Goal: Use online tool/utility

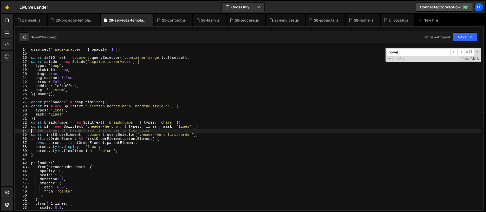
scroll to position [53, 0]
click at [72, 21] on div "28-projects-template.js" at bounding box center [75, 20] width 38 height 5
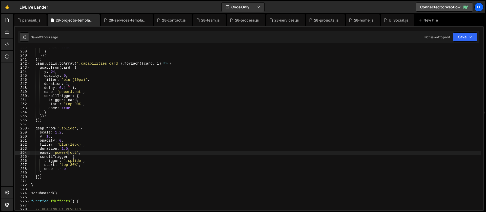
click at [212, 77] on div "once : true } }) ; }) ; gsap . utils . toArray ( '.capabilities_card' ) . forEa…" at bounding box center [255, 130] width 451 height 170
type textarea "opacity: 0,"
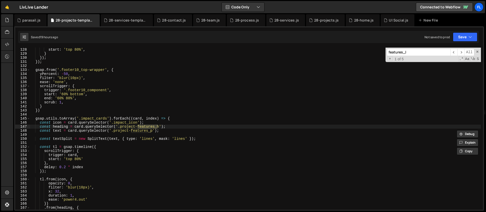
scroll to position [746, 0]
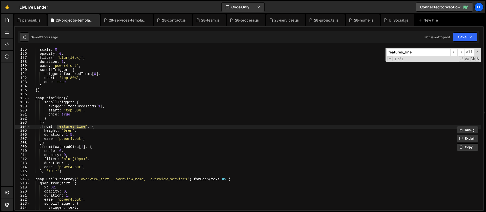
type input "features_line"
click at [68, 127] on div "scale : 0 , opacity : 0 , filter : 'blur(10px)' , duration : 1 , ease : 'power4…" at bounding box center [255, 133] width 451 height 170
click at [51, 128] on div "scale : 0 , opacity : 0 , filter : 'blur(10px)' , duration : 1 , ease : 'power4…" at bounding box center [255, 133] width 451 height 170
click at [94, 126] on div "scale : 0 , opacity : 0 , filter : 'blur(10px)' , duration : 1 , ease : 'power4…" at bounding box center [255, 133] width 451 height 170
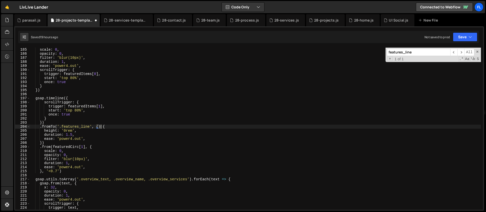
scroll to position [0, 5]
type textarea ".fromTo('.features_line', {}, {"
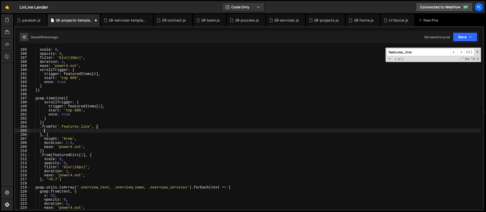
scroll to position [0, 1]
click at [109, 127] on div "scale : 0 , opacity : 0 , filter : 'blur(10px)' , duration : 1 , ease : 'power4…" at bounding box center [255, 133] width 451 height 170
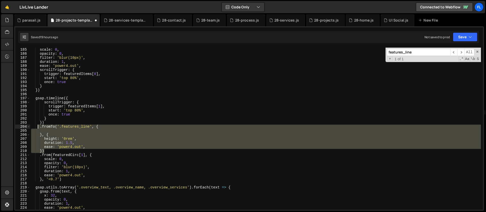
drag, startPoint x: 48, startPoint y: 150, endPoint x: 38, endPoint y: 127, distance: 25.0
click at [38, 127] on div "scale : 0 , opacity : 0 , filter : 'blur(10px)' , duration : 1 , ease : 'power4…" at bounding box center [255, 133] width 451 height 170
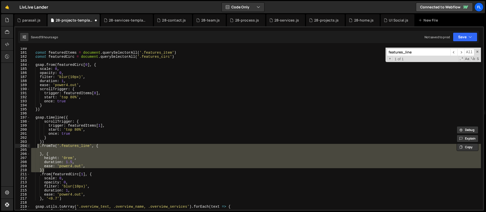
scroll to position [726, 0]
paste textarea "})"
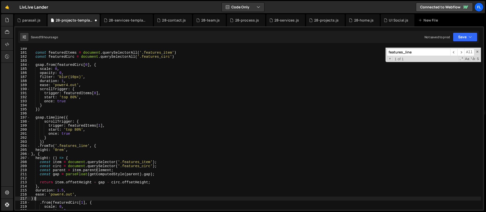
scroll to position [0, 0]
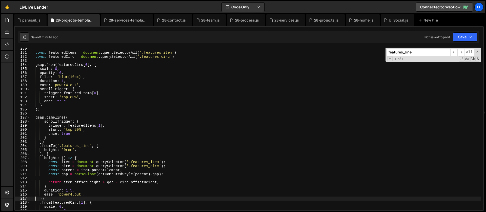
click at [112, 138] on div "const featuredItems = document . querySelectorAll ( '.features_item' ) const fe…" at bounding box center [255, 132] width 451 height 170
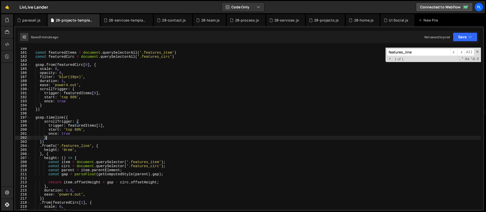
click at [85, 149] on div "const featuredItems = document . querySelectorAll ( '.features_item' ) const fe…" at bounding box center [255, 132] width 451 height 170
click at [73, 133] on div "const featuredItems = document . querySelectorAll ( '.features_item' ) const fe…" at bounding box center [255, 132] width 451 height 170
click at [81, 122] on div "const featuredItems = document . querySelectorAll ( '.features_item' ) const fe…" at bounding box center [255, 132] width 451 height 170
click at [477, 50] on span at bounding box center [478, 52] width 4 height 4
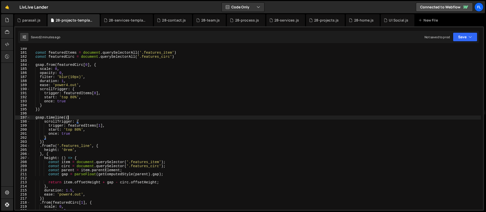
click at [136, 117] on div "const featuredItems = document . querySelectorAll ( '.features_item' ) const fe…" at bounding box center [255, 132] width 451 height 170
type textarea "gsap.timeline({"
click at [77, 115] on div "const featuredItems = document . querySelectorAll ( '.features_item' ) const fe…" at bounding box center [255, 132] width 451 height 170
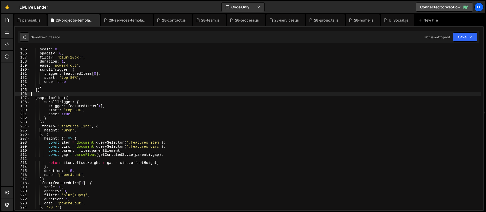
click at [59, 126] on div "scale : 0 , opacity : 0 , filter : 'blur(10px)' , duration : 1 , ease : 'power4…" at bounding box center [255, 132] width 451 height 170
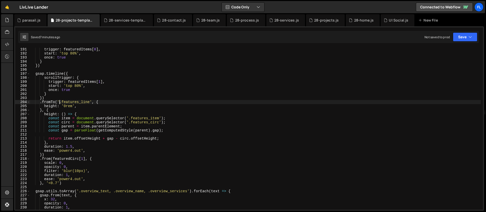
click at [94, 145] on div "trigger : featuredItems [ 0 ] , start : 'top 80%' , once : true } }) gsap . tim…" at bounding box center [255, 132] width 451 height 170
click at [136, 137] on div "trigger : featuredItems [ 0 ] , start : 'top 80%' , once : true } }) gsap . tim…" at bounding box center [255, 132] width 451 height 170
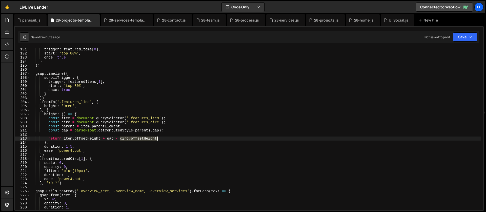
drag, startPoint x: 121, startPoint y: 138, endPoint x: 157, endPoint y: 139, distance: 36.5
click at [157, 139] on div "trigger : featuredItems [ 0 ] , start : 'top 80%' , once : true } }) gsap . tim…" at bounding box center [255, 132] width 451 height 170
click at [159, 138] on div "trigger : featuredItems [ 0 ] , start : 'top 80%' , once : true } }) gsap . tim…" at bounding box center [255, 132] width 451 height 170
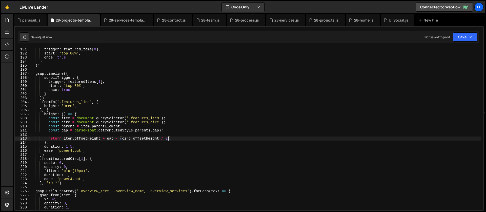
click at [168, 137] on div "trigger : featuredItems [ 0 ] , start : 'top 80%' , once : true } }) gsap . tim…" at bounding box center [255, 132] width 451 height 170
click at [168, 138] on div "trigger : featuredItems [ 0 ] , start : 'top 80%' , once : true } }) gsap . tim…" at bounding box center [255, 132] width 451 height 170
type textarea "return item.offsetHeight + gap - (circ.offsetHeight / 1.5);"
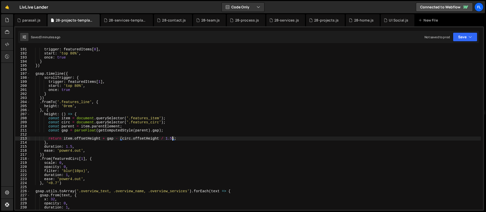
click at [98, 136] on div "trigger : featuredItems [ 0 ] , start : 'top 80%' , once : true } }) gsap . tim…" at bounding box center [255, 132] width 451 height 170
click at [163, 138] on div "trigger : featuredItems [ 0 ] , start : 'top 80%' , once : true } }) gsap . tim…" at bounding box center [255, 132] width 451 height 170
click at [179, 139] on div "trigger : featuredItems [ 0 ] , start : 'top 80%' , once : true } }) gsap . tim…" at bounding box center [255, 132] width 451 height 170
drag, startPoint x: 173, startPoint y: 140, endPoint x: 161, endPoint y: 139, distance: 12.5
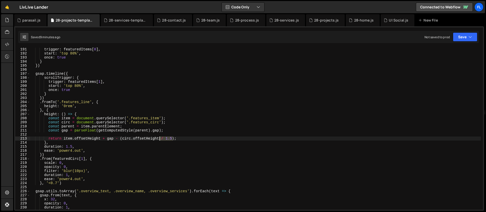
click at [161, 139] on div "trigger : featuredItems [ 0 ] , start : 'top 80%' , once : true } }) gsap . tim…" at bounding box center [255, 132] width 451 height 170
click at [162, 138] on div "trigger : featuredItems [ 0 ] , start : 'top 80%' , once : true } }) gsap . tim…" at bounding box center [255, 132] width 451 height 170
click at [123, 140] on div "trigger : featuredItems [ 0 ] , start : 'top 80%' , once : true } }) gsap . tim…" at bounding box center [255, 132] width 451 height 170
click at [157, 137] on div "trigger : featuredItems [ 0 ] , start : 'top 80%' , once : true } }) gsap . tim…" at bounding box center [255, 132] width 451 height 170
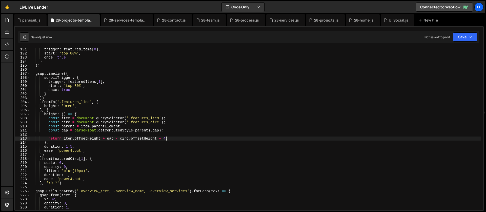
type textarea "return item.offsetHeight + gap - circ.offsetHeight + 4;"
